Goal: Task Accomplishment & Management: Use online tool/utility

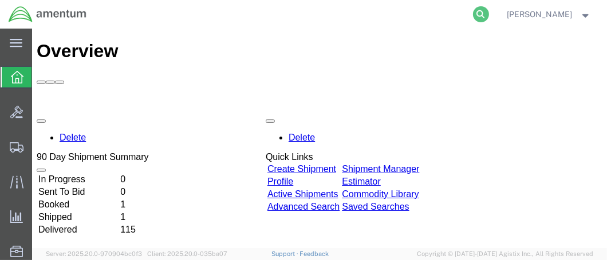
click at [489, 15] on icon at bounding box center [481, 14] width 16 height 16
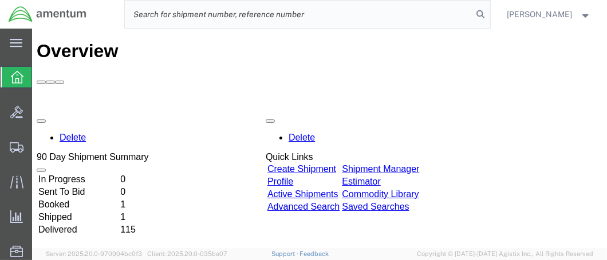
click at [155, 14] on input "search" at bounding box center [299, 14] width 348 height 27
paste input "DCO-25275-169070"
type input "DCO-25275-169070"
click at [489, 9] on icon at bounding box center [481, 14] width 16 height 16
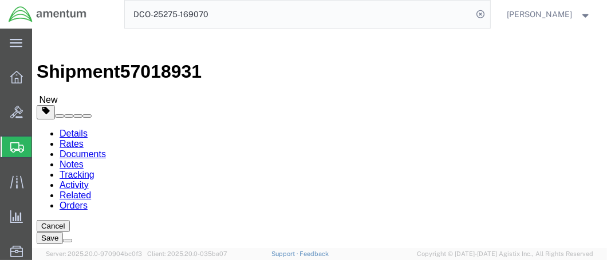
select select "42654"
select select "45591"
click button "Rate Shipment"
